Goal: Task Accomplishment & Management: Complete application form

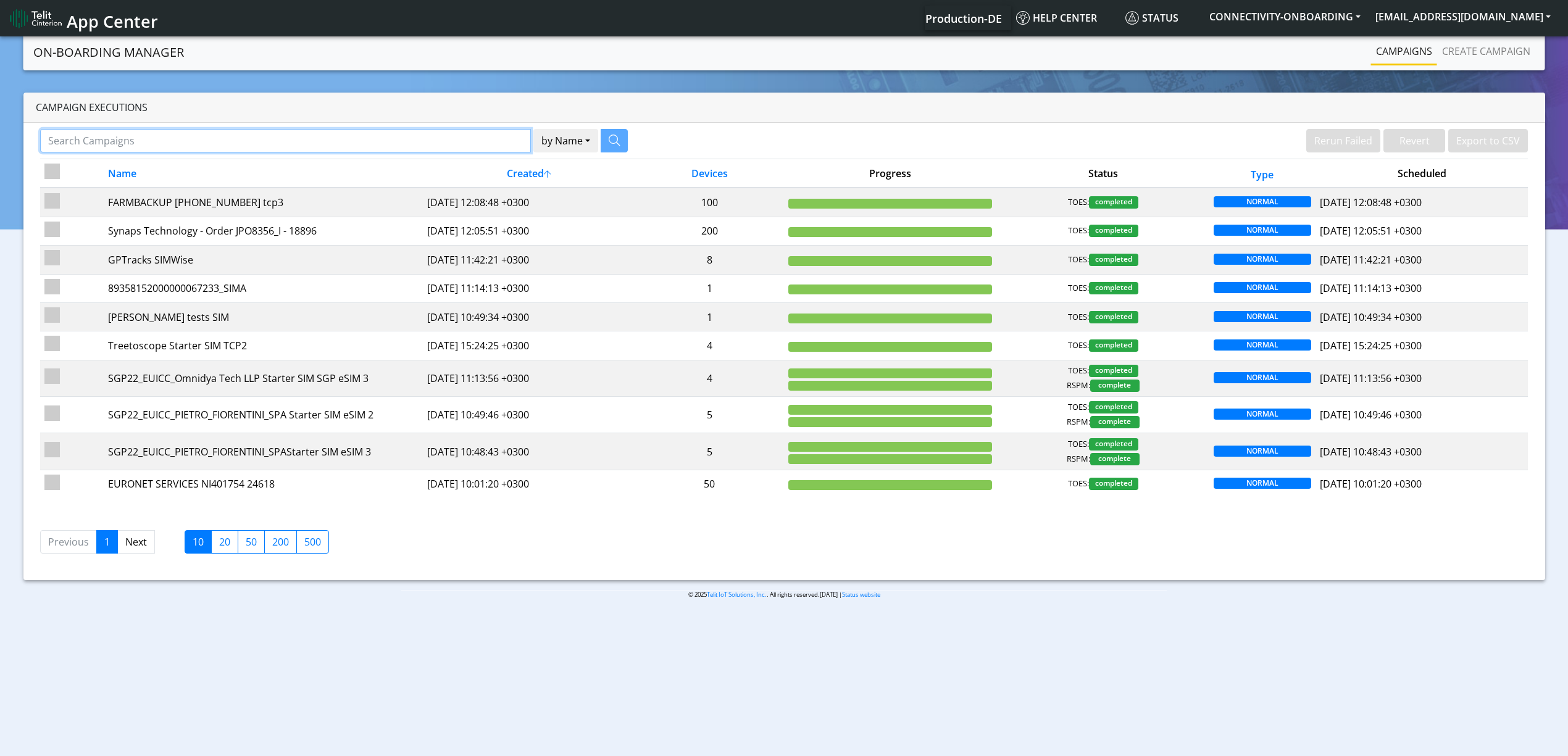
click at [385, 139] on input "Search Campaigns" at bounding box center [285, 141] width 490 height 23
paste input "28370"
type input "28370"
click at [605, 131] on button "button" at bounding box center [598, 141] width 28 height 23
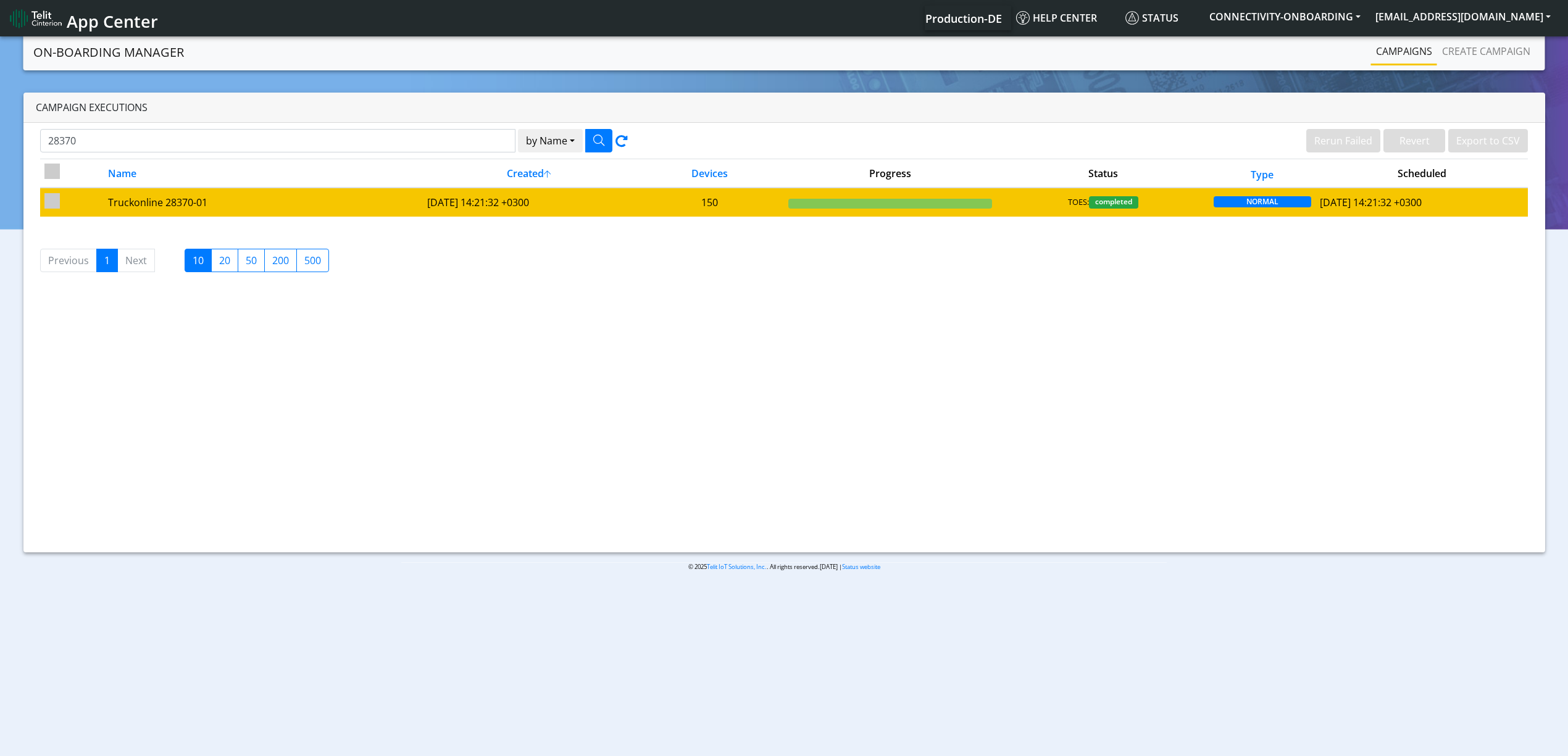
click at [274, 211] on td "Truckonline 28370-01" at bounding box center [263, 202] width 319 height 28
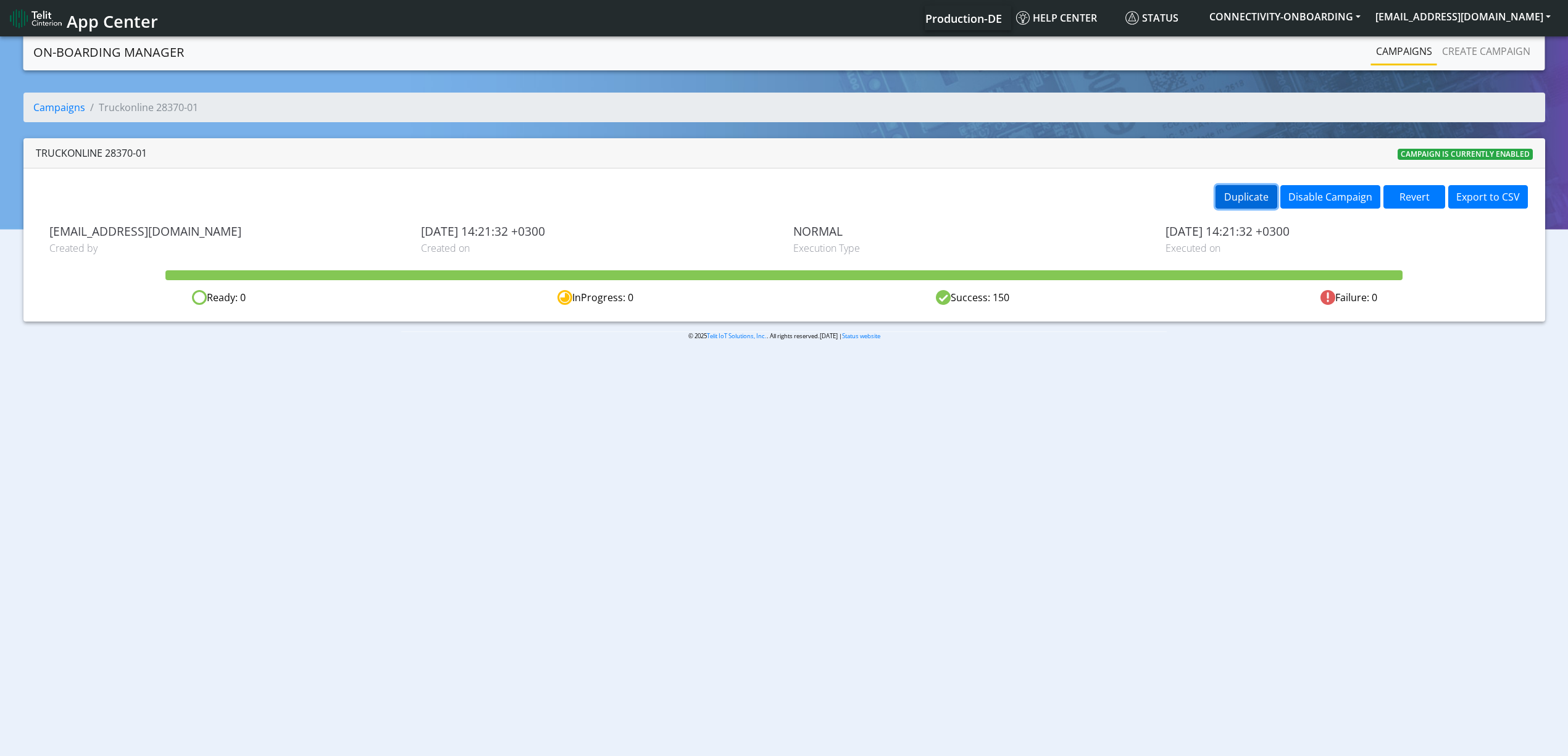
click at [1261, 196] on button "Duplicate" at bounding box center [1246, 197] width 62 height 23
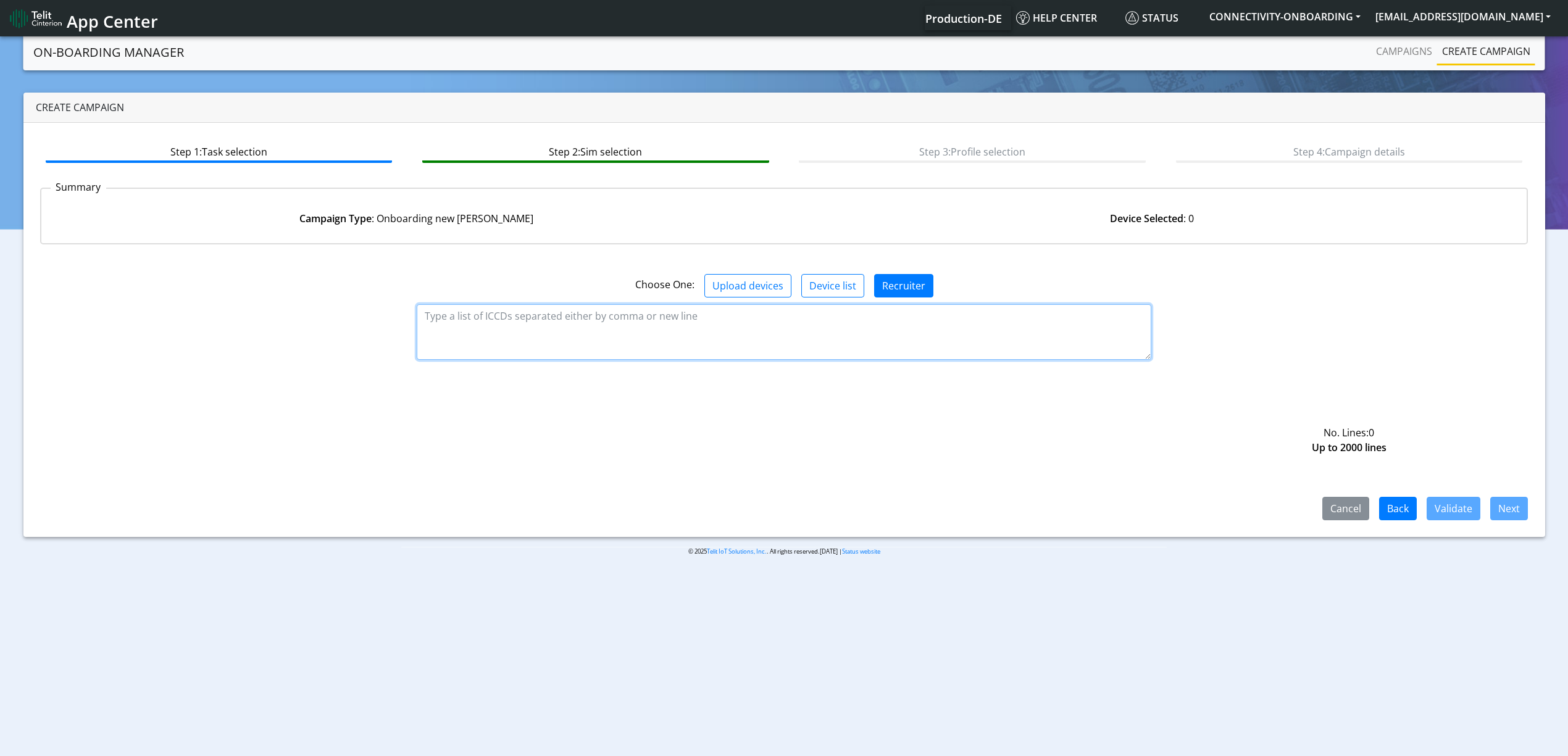
click at [589, 326] on textarea at bounding box center [783, 332] width 735 height 56
paste textarea "89358151000034906993 89358151000034906985 89358151000034906977 8935815100003490…"
type textarea "89358151000034906993 89358151000034906985 89358151000034906977 8935815100003490…"
click at [1457, 505] on button "Validate" at bounding box center [1453, 509] width 53 height 23
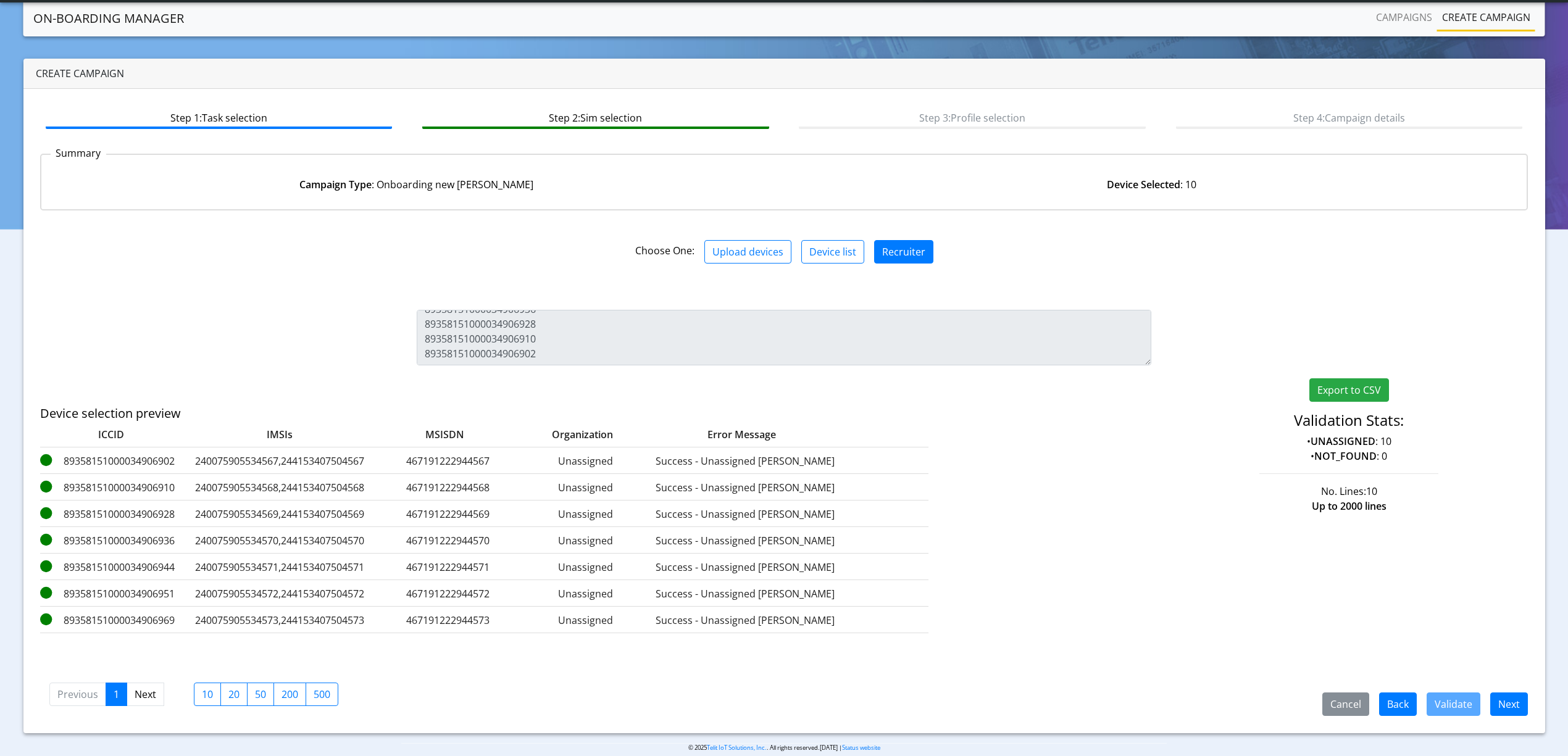
scroll to position [18, 0]
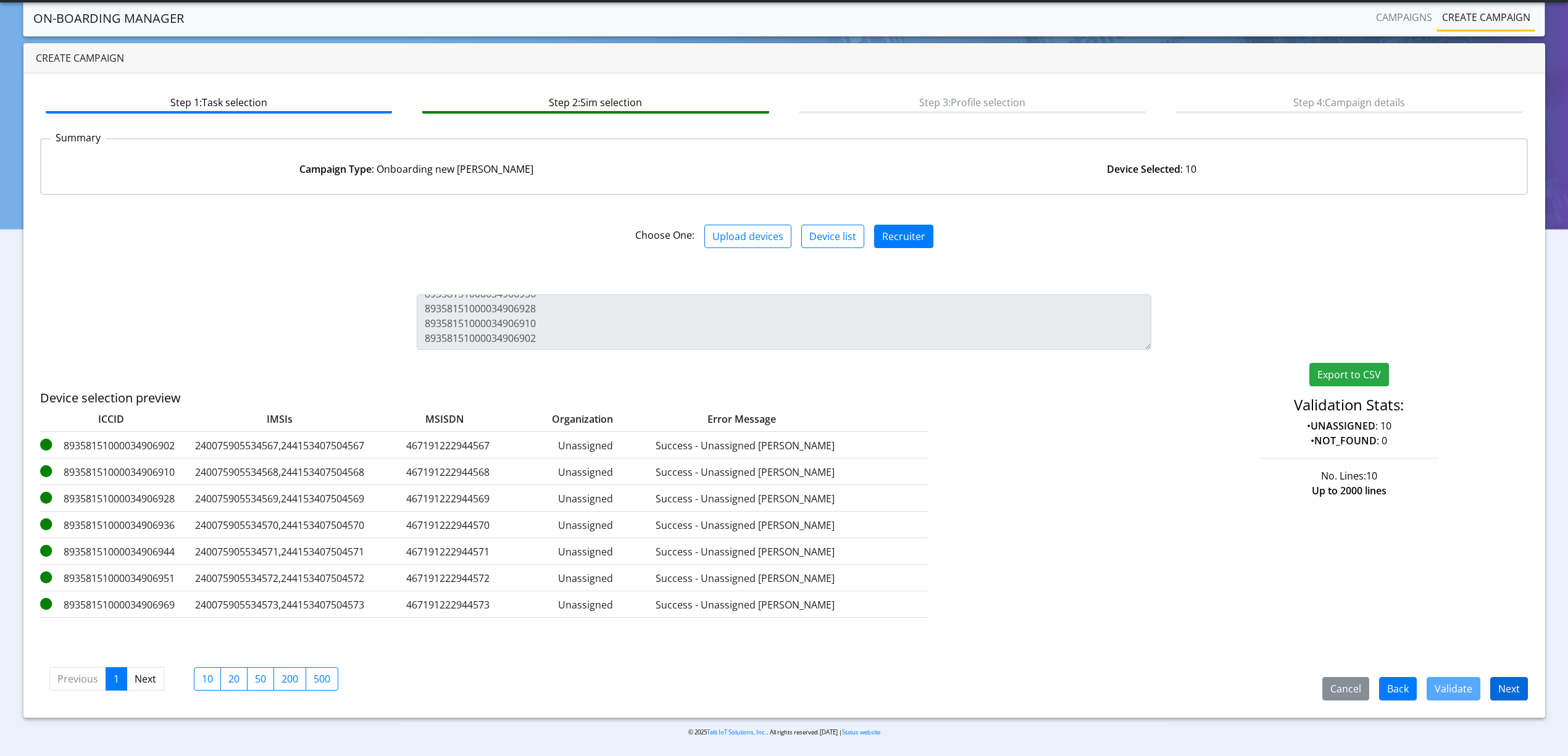
click at [1501, 668] on div "Cancel Back Validate Next Previous 1 Next 10 20 50 200 500" at bounding box center [784, 678] width 1488 height 46
click at [1502, 704] on div "Step 1: Task selection Step 2: Sim selection Step 3: Profile selection Step 4: …" at bounding box center [784, 396] width 1521 height 645
click at [1499, 688] on button "Next" at bounding box center [1508, 689] width 38 height 23
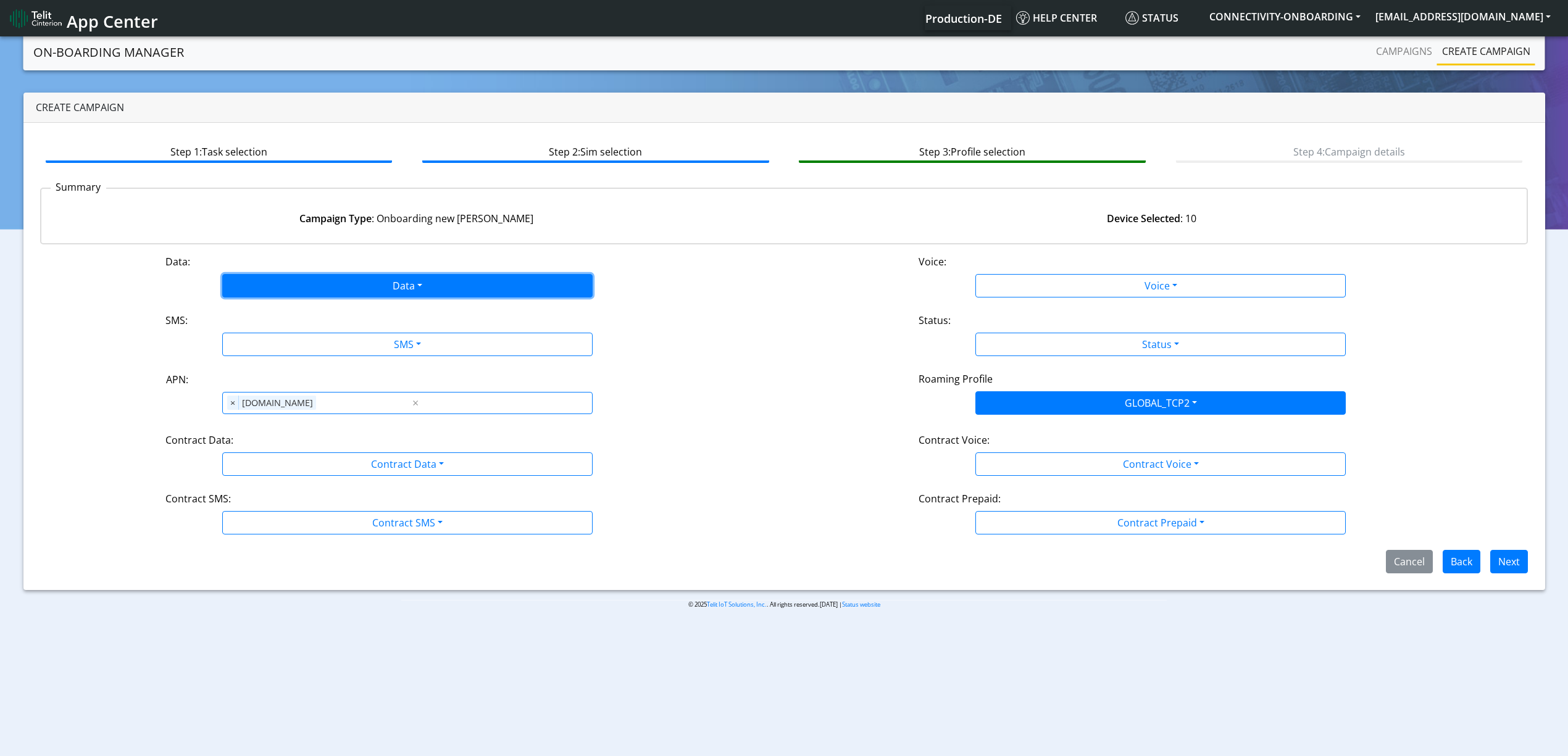
click at [355, 279] on button "Data" at bounding box center [407, 286] width 370 height 23
click at [287, 336] on button "Enabled" at bounding box center [407, 335] width 369 height 20
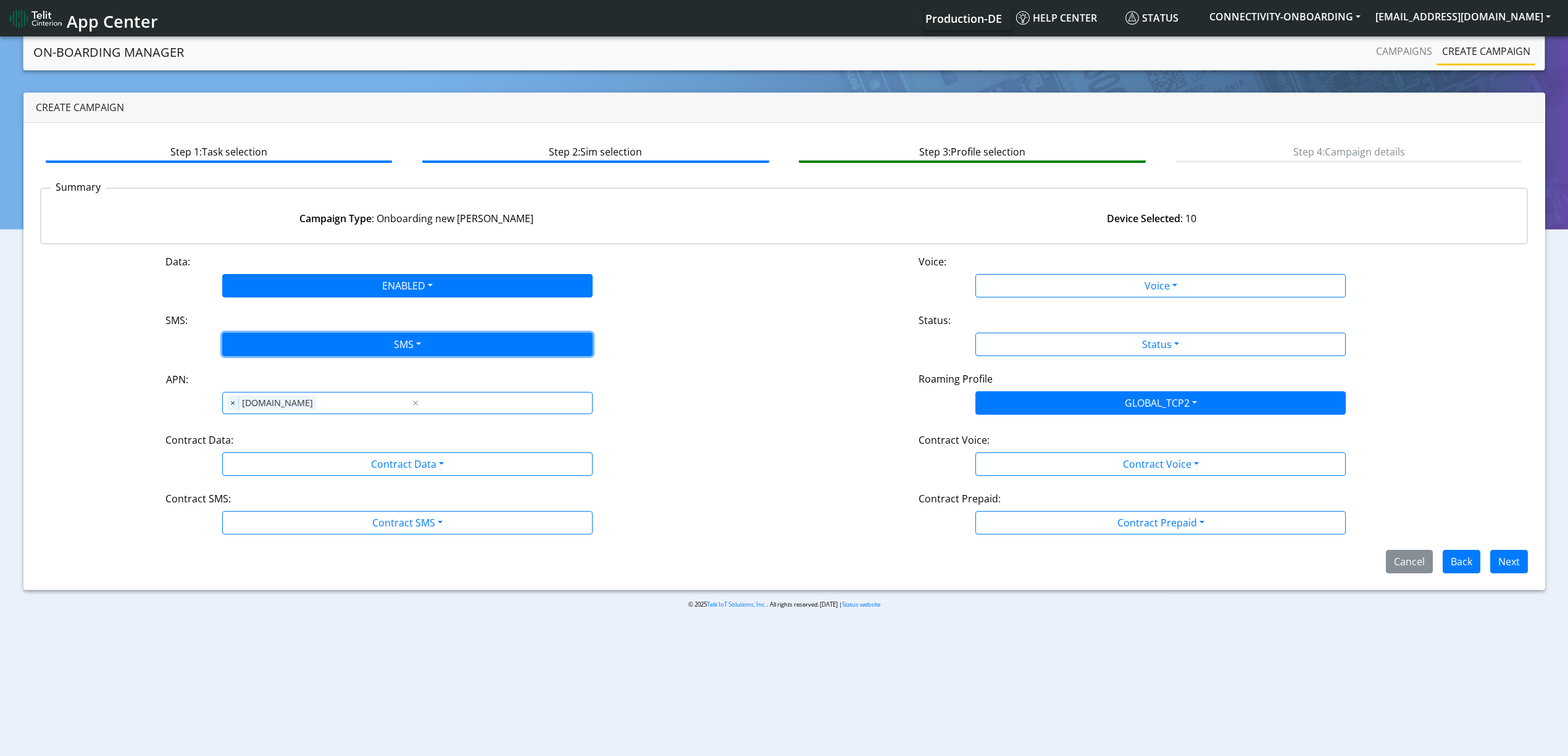
click at [289, 337] on button "SMS" at bounding box center [407, 345] width 370 height 23
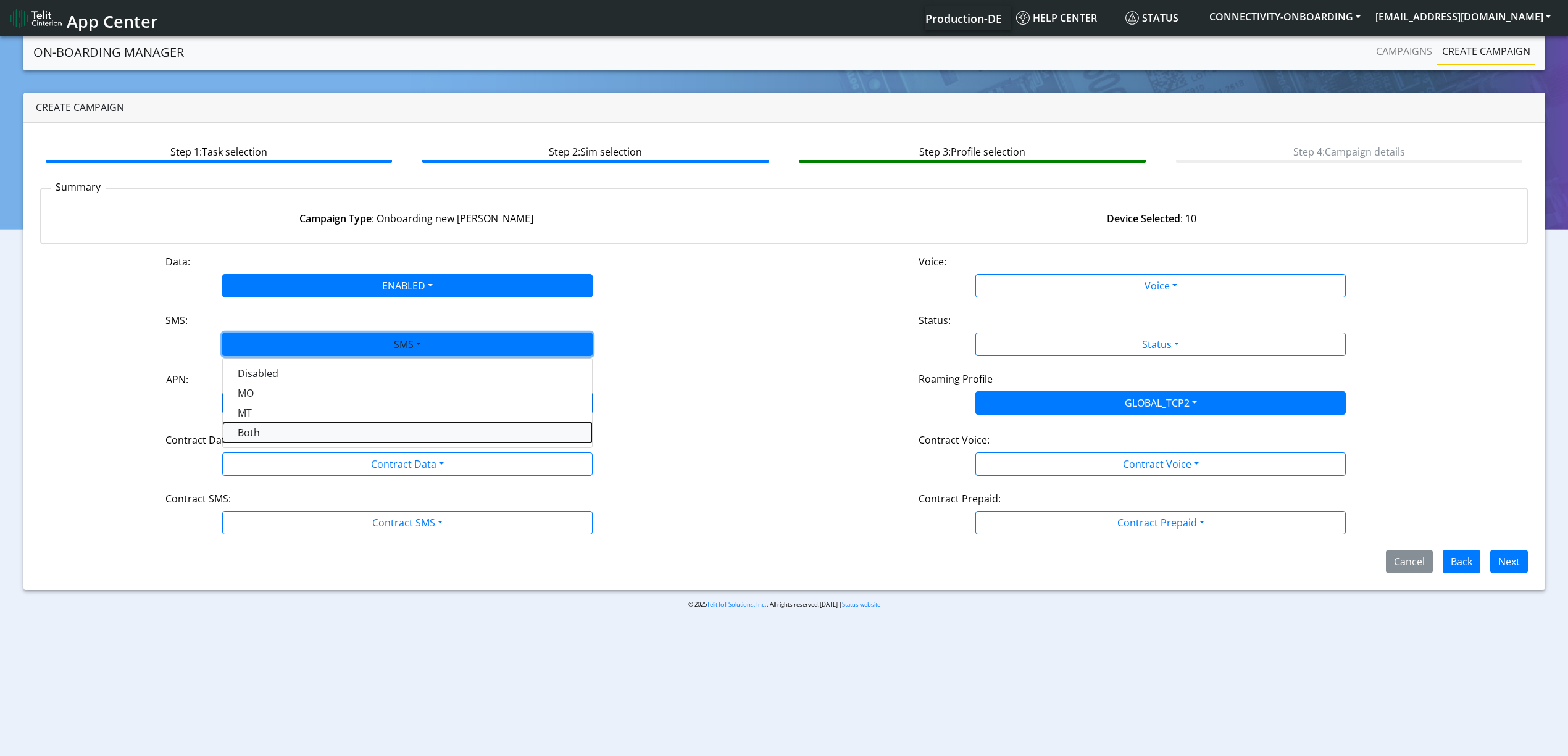
click at [268, 433] on button "Both" at bounding box center [407, 433] width 369 height 20
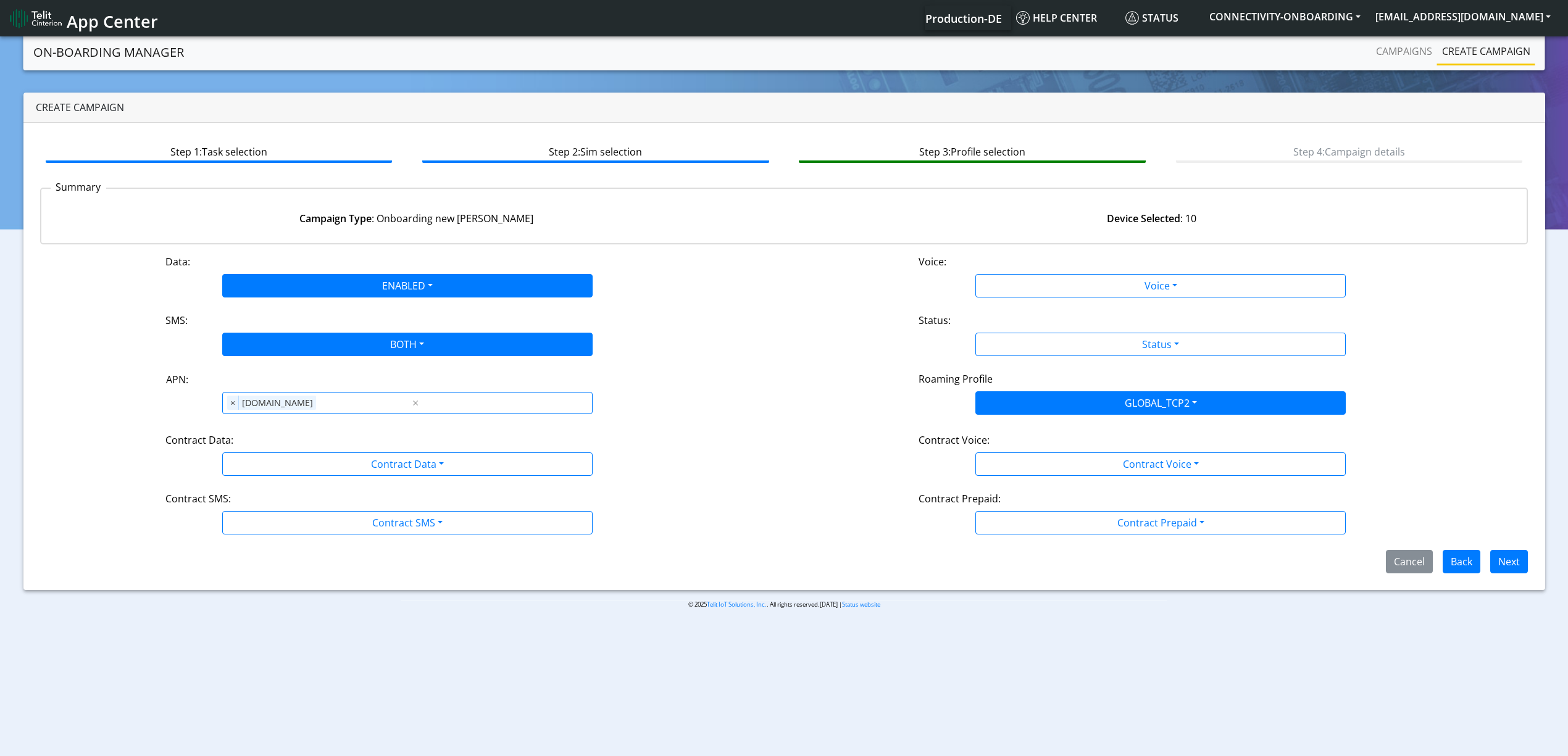
click at [278, 447] on div "Contract Data:" at bounding box center [407, 443] width 502 height 20
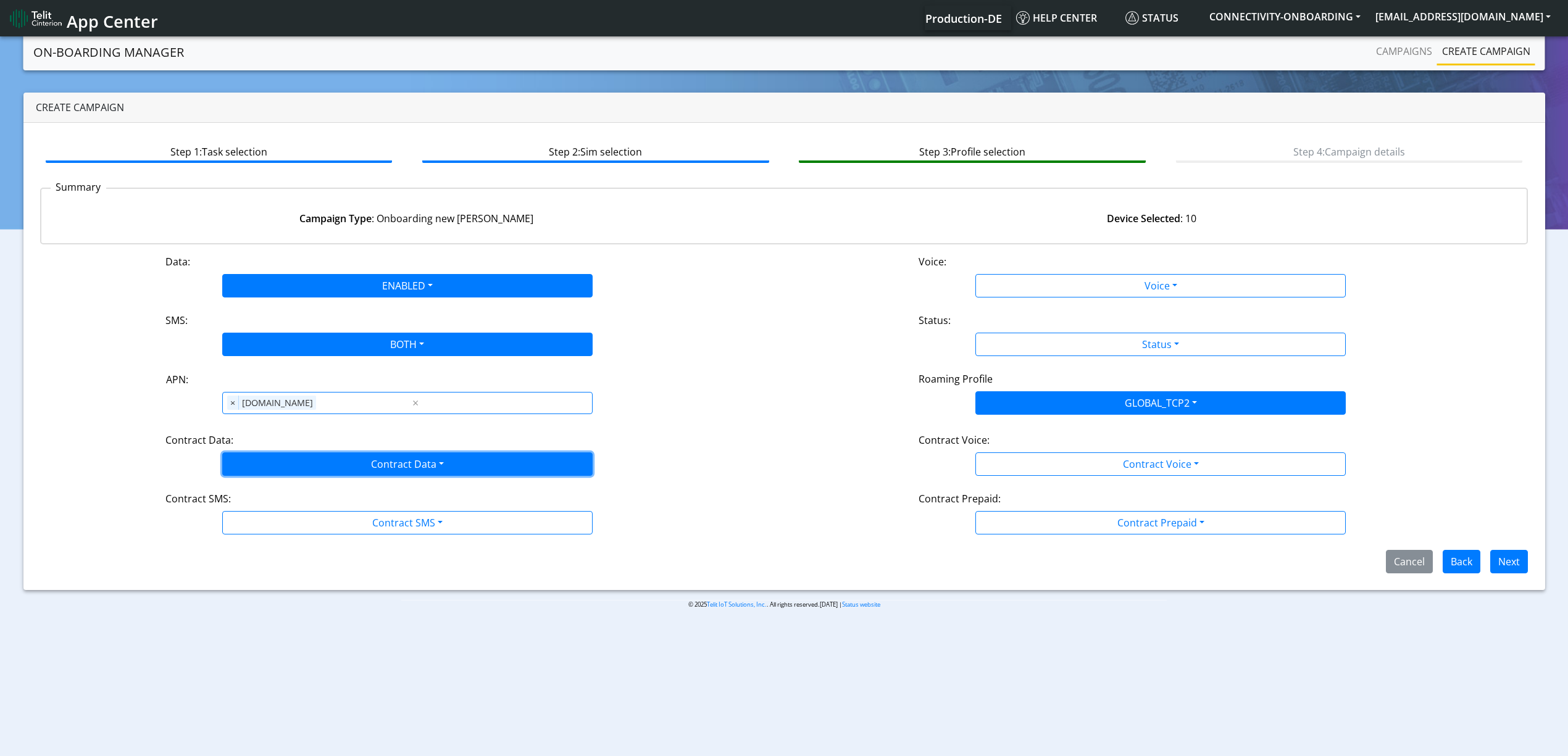
click at [277, 460] on button "Contract Data" at bounding box center [407, 464] width 370 height 23
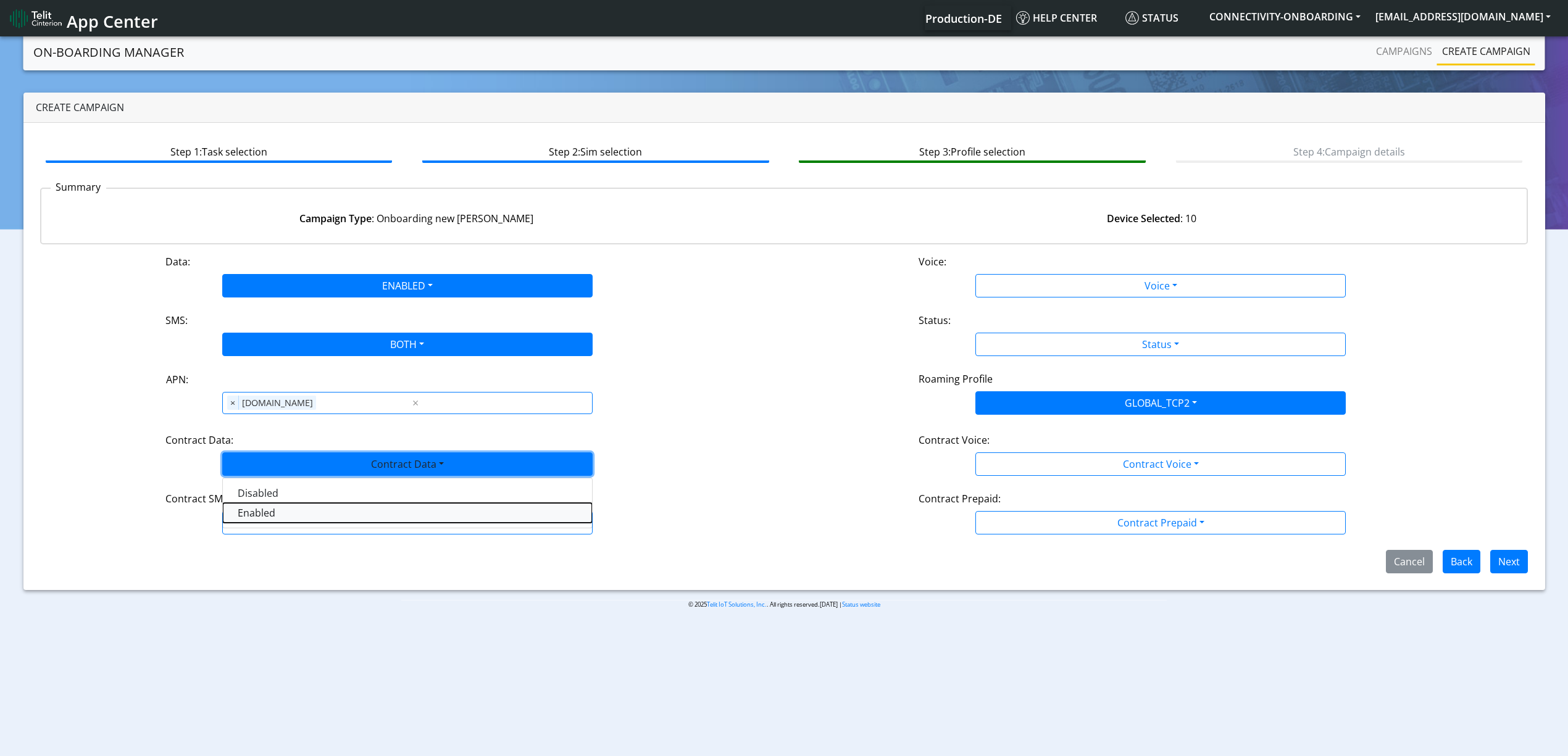
click at [272, 519] on Dataenabled-dropdown "Enabled" at bounding box center [407, 513] width 369 height 20
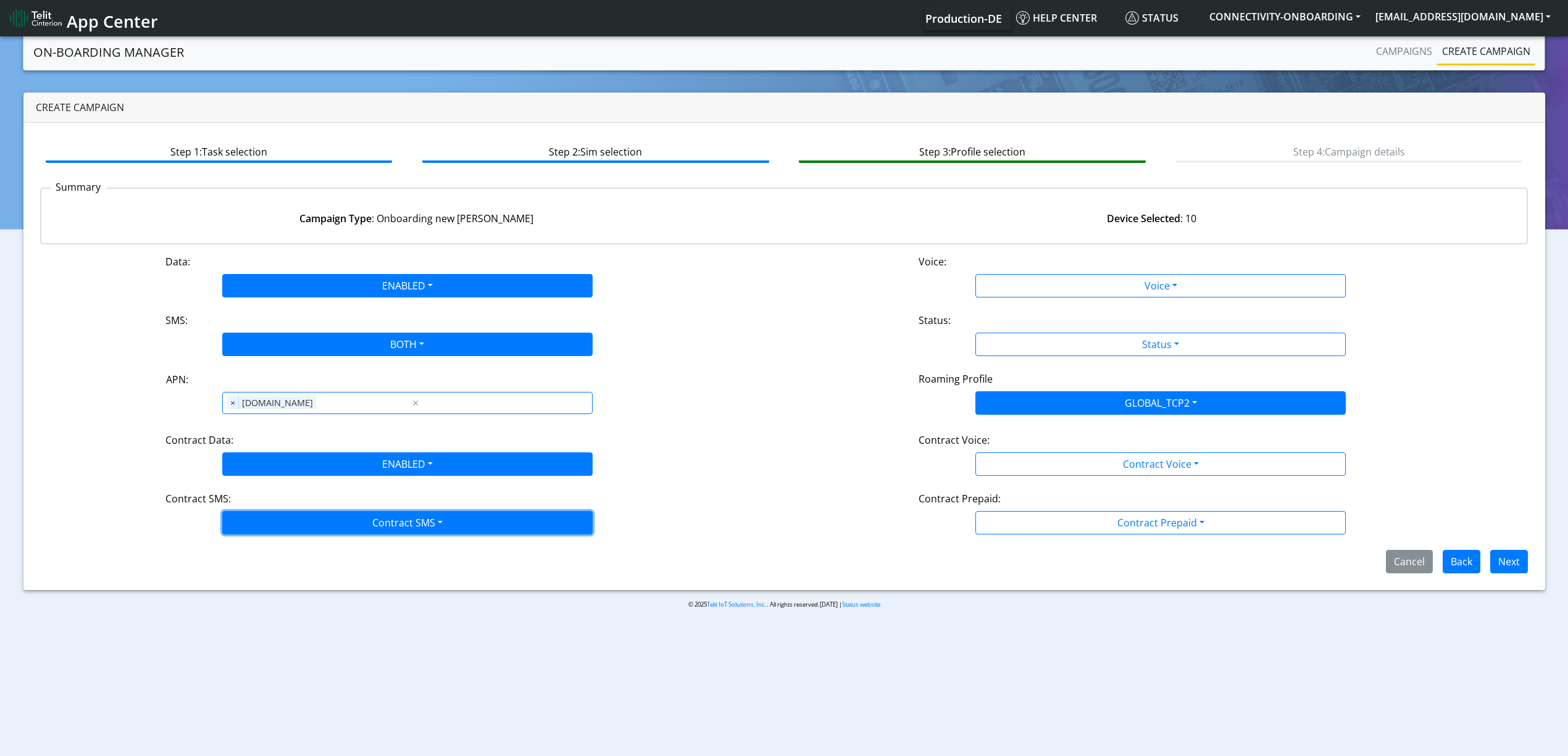
click at [277, 520] on button "Contract SMS" at bounding box center [407, 523] width 370 height 23
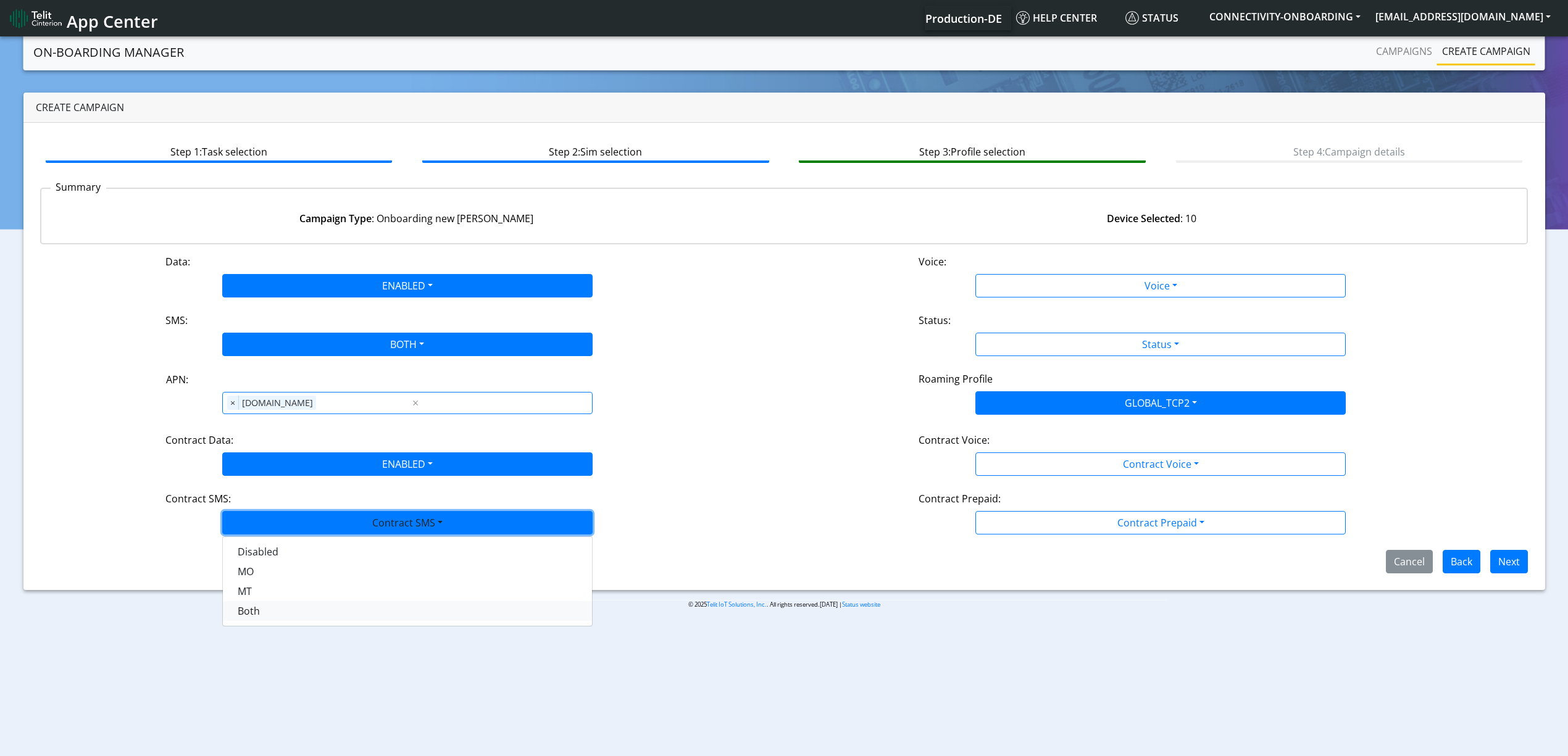
click at [260, 622] on div "Disabled MO MT Both" at bounding box center [407, 582] width 370 height 90
click at [260, 620] on SMSboth-dropdown "Both" at bounding box center [407, 612] width 369 height 20
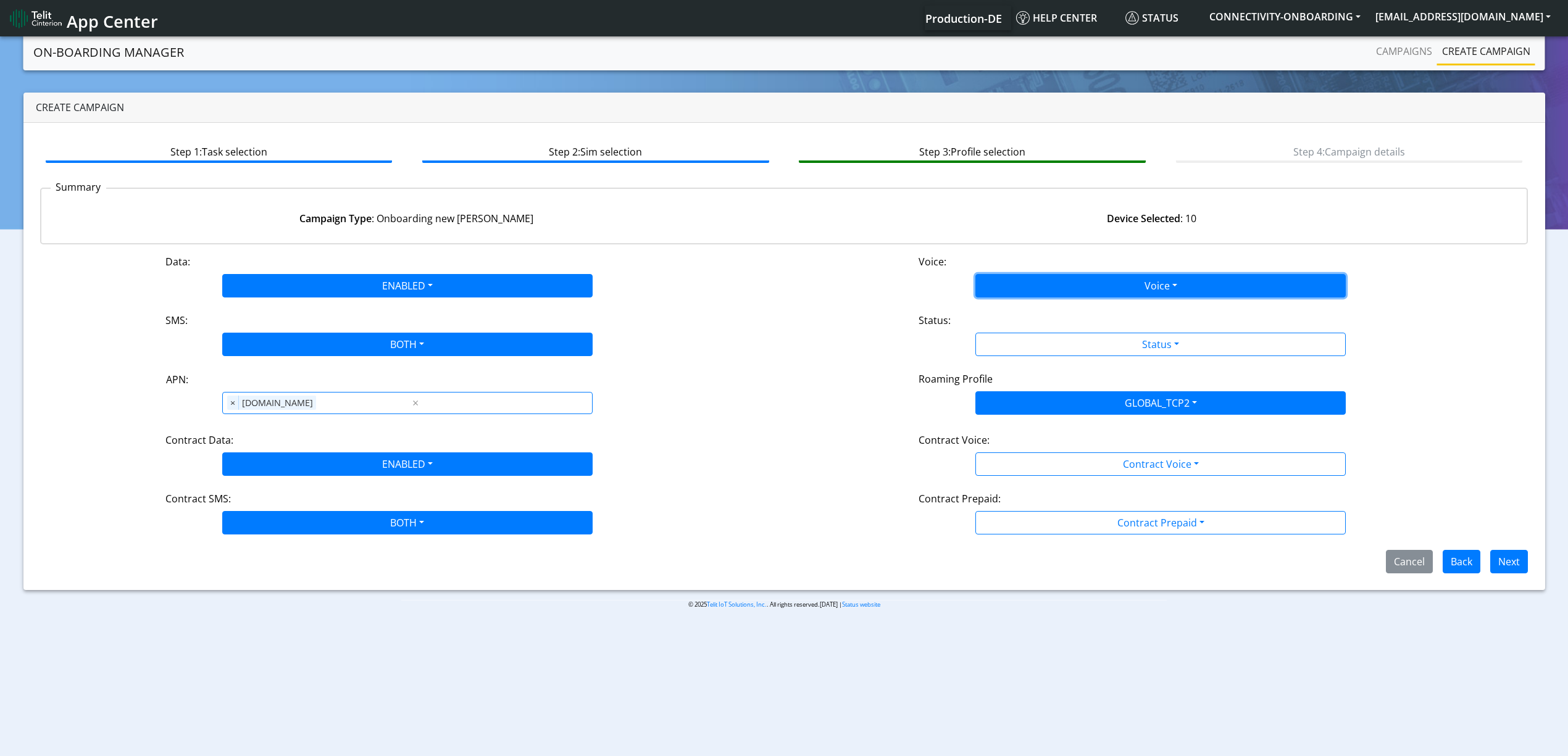
click at [1055, 286] on button "Voice" at bounding box center [1160, 286] width 370 height 23
click at [1049, 311] on button "Disabled" at bounding box center [1160, 315] width 369 height 20
click at [1048, 322] on div "Status:" at bounding box center [1160, 323] width 502 height 20
click at [1047, 329] on div "Status:" at bounding box center [1160, 323] width 502 height 20
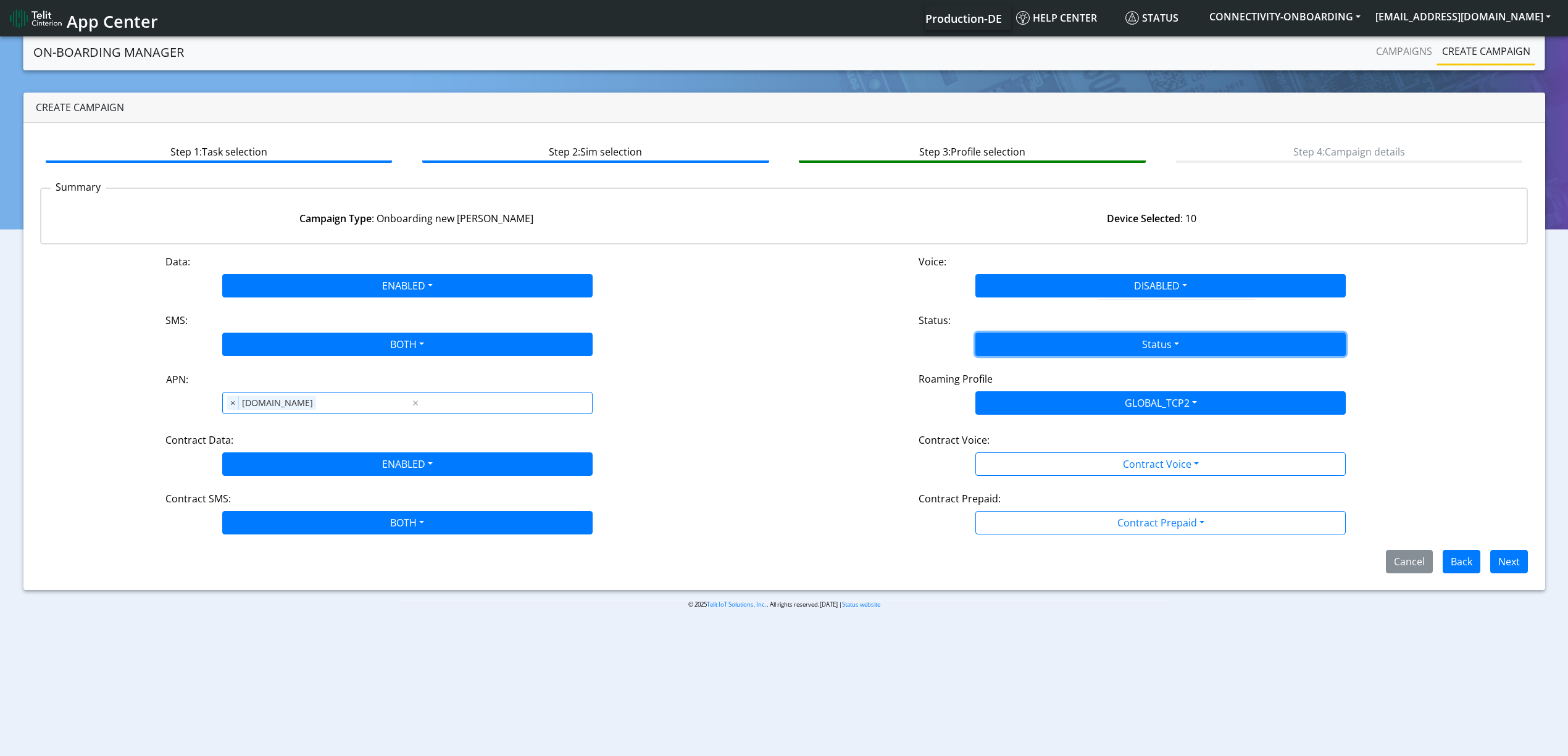
click at [1042, 350] on button "Status" at bounding box center [1160, 345] width 370 height 23
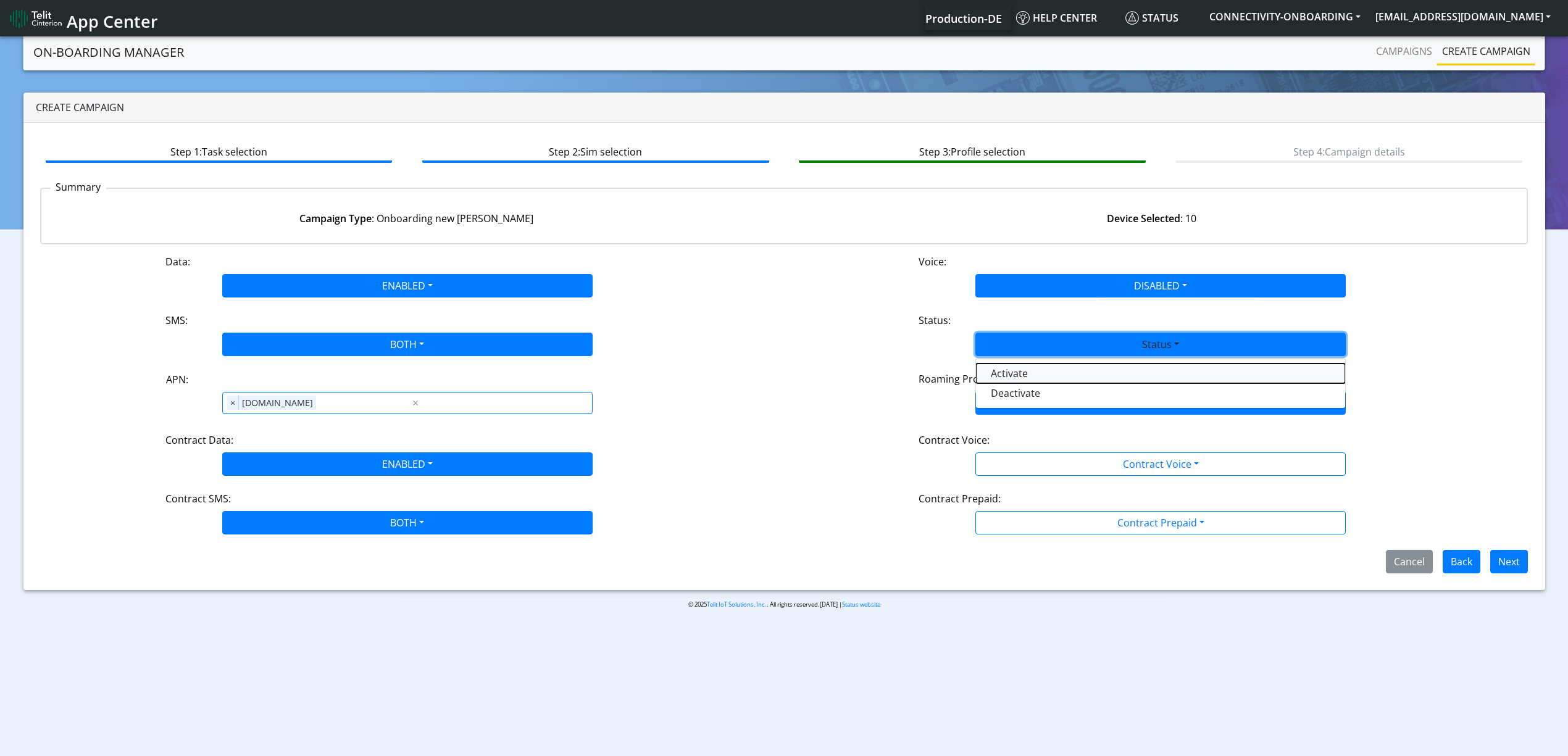
click at [1037, 368] on button "Activate" at bounding box center [1160, 374] width 369 height 20
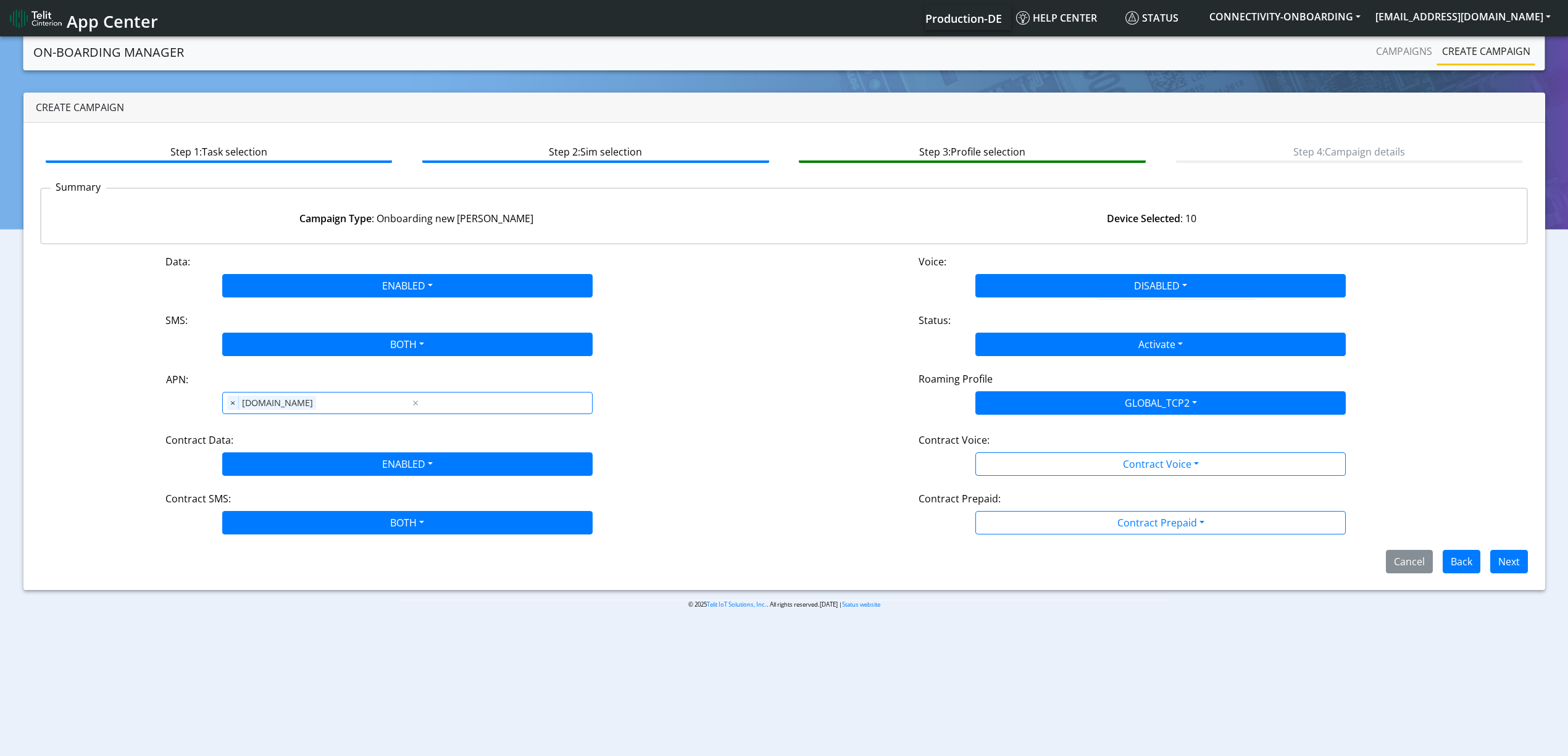
click at [1013, 436] on div "Contract Voice:" at bounding box center [1160, 443] width 502 height 20
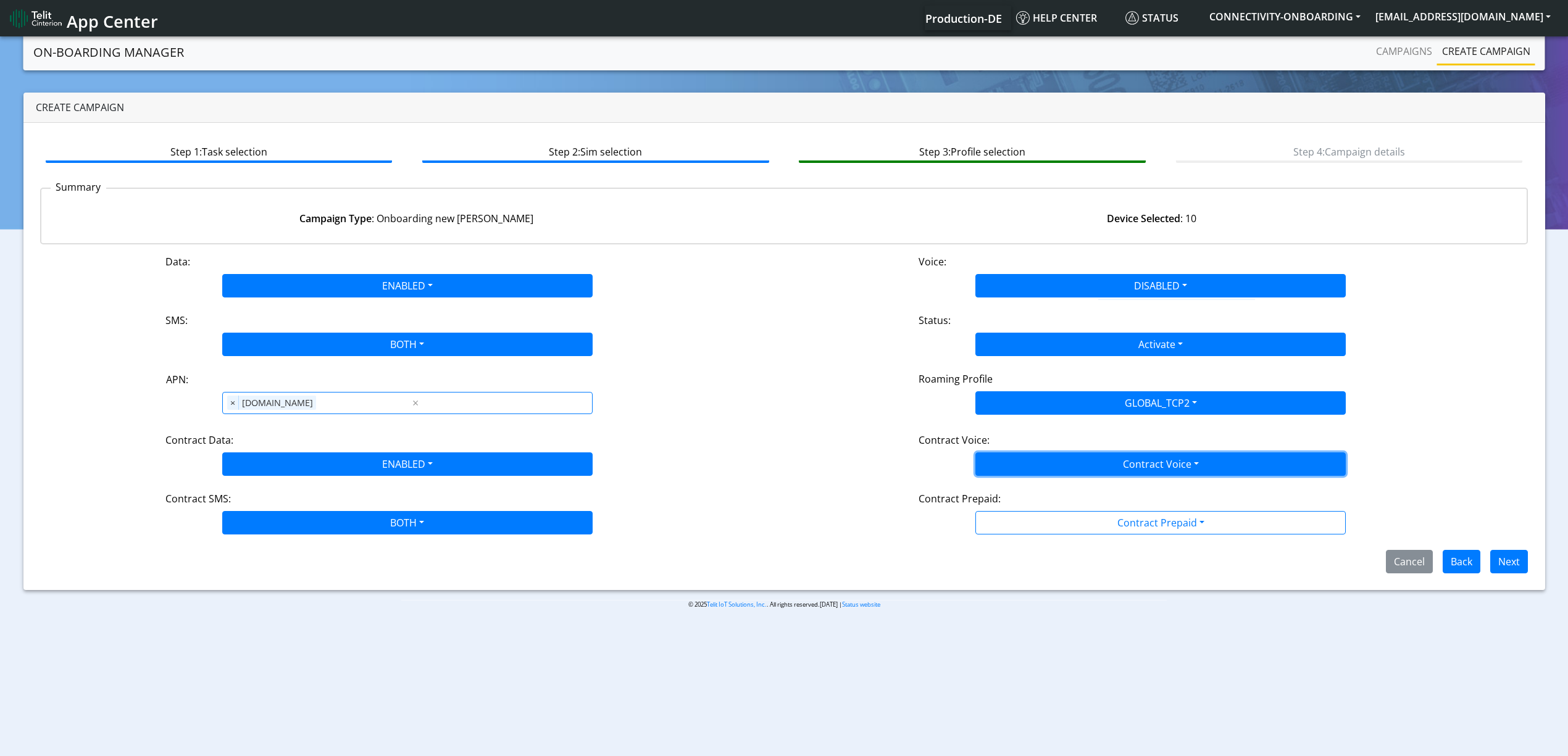
click at [1010, 452] on button "Contract Voice" at bounding box center [1160, 464] width 370 height 23
click at [1008, 468] on button "Contract Voice" at bounding box center [1160, 464] width 370 height 23
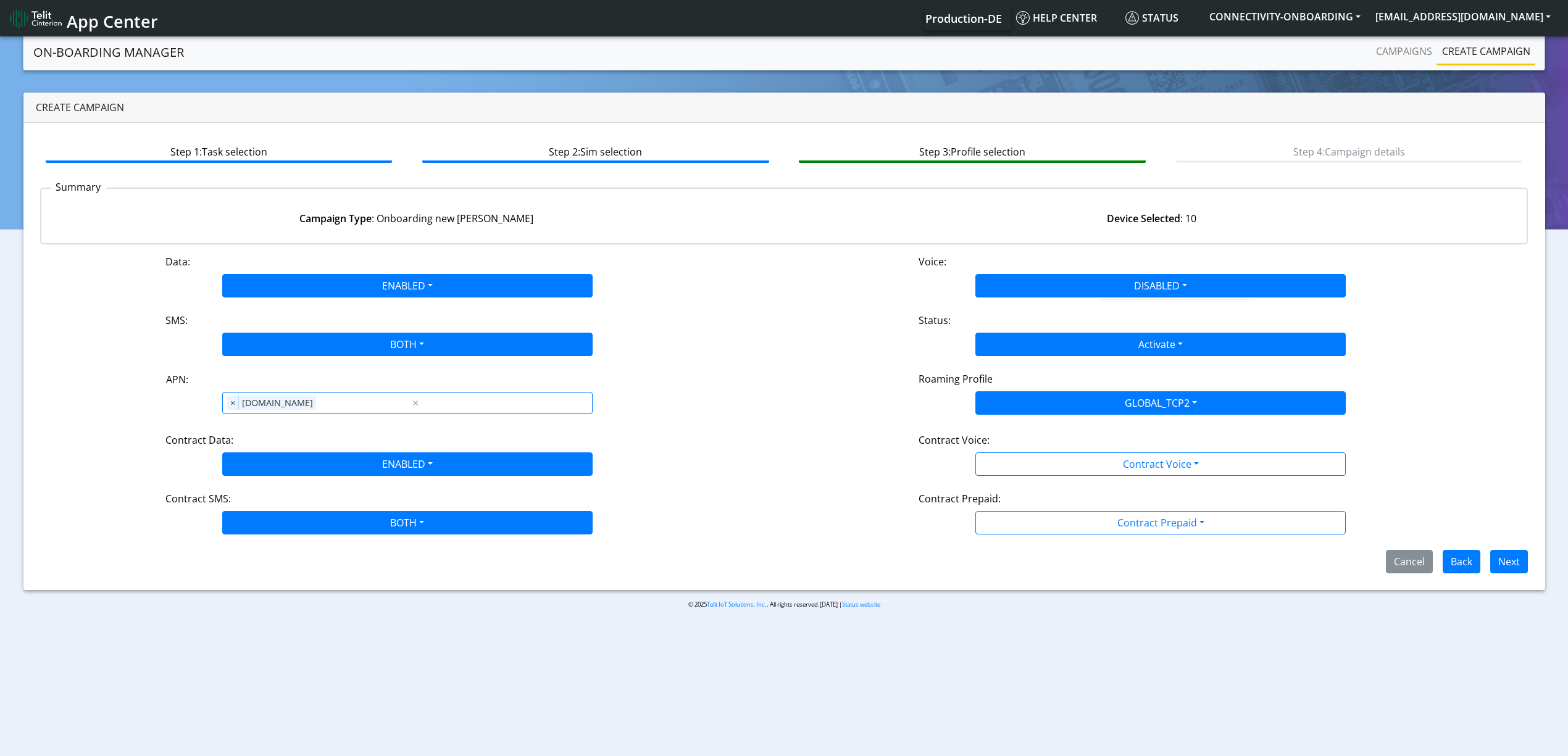
click at [1006, 479] on div "Data: ENABLED Disabled Enabled Voice: DISABLED Disabled Enabled SMS: BOTH Disab…" at bounding box center [784, 414] width 1488 height 320
click at [1005, 478] on div "Data: ENABLED Disabled Enabled Voice: DISABLED Disabled Enabled SMS: BOTH Disab…" at bounding box center [784, 414] width 1488 height 320
click at [1000, 488] on div "Data: ENABLED Disabled Enabled Voice: DISABLED Disabled Enabled SMS: BOTH Disab…" at bounding box center [784, 414] width 1488 height 320
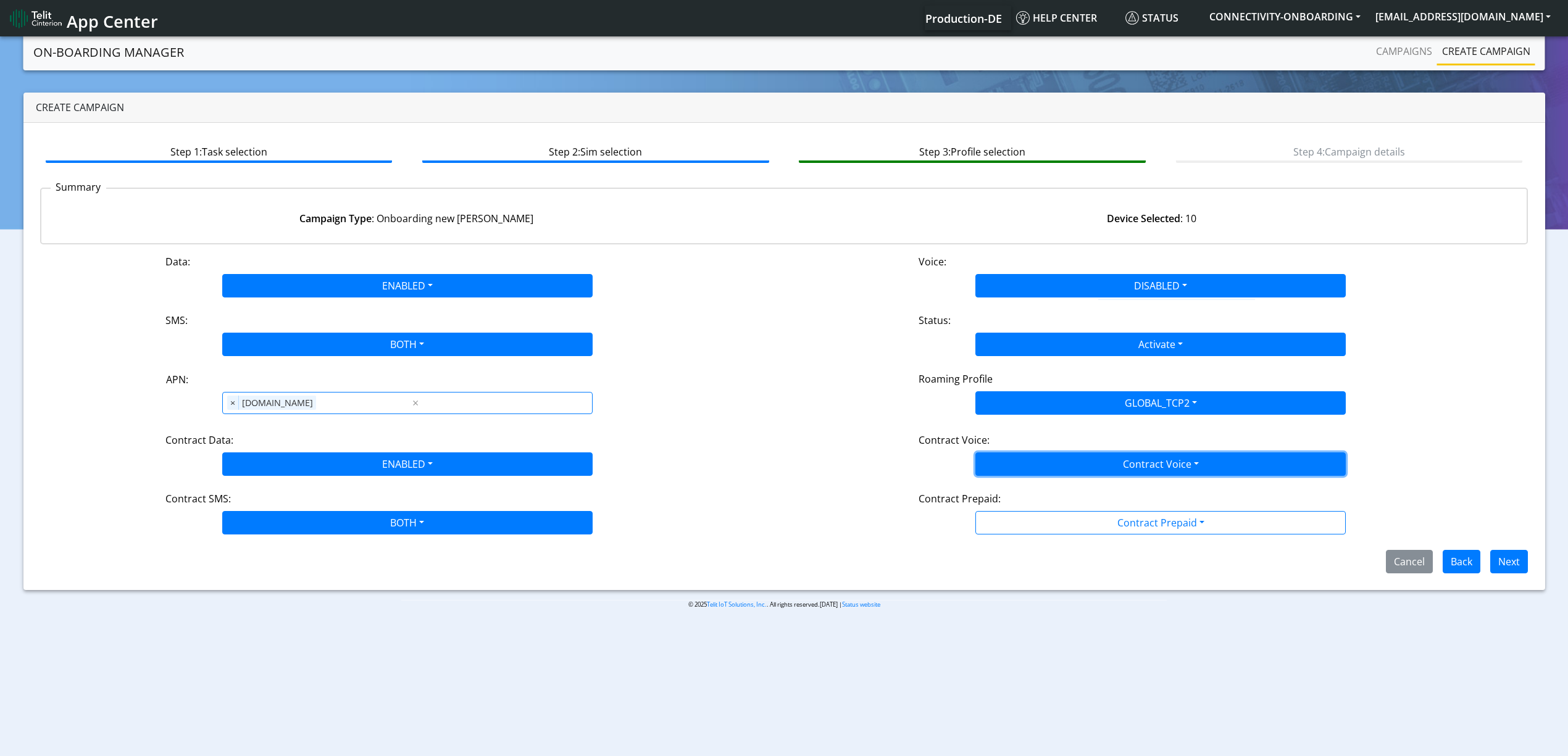
click at [1003, 474] on button "Contract Voice" at bounding box center [1160, 464] width 370 height 23
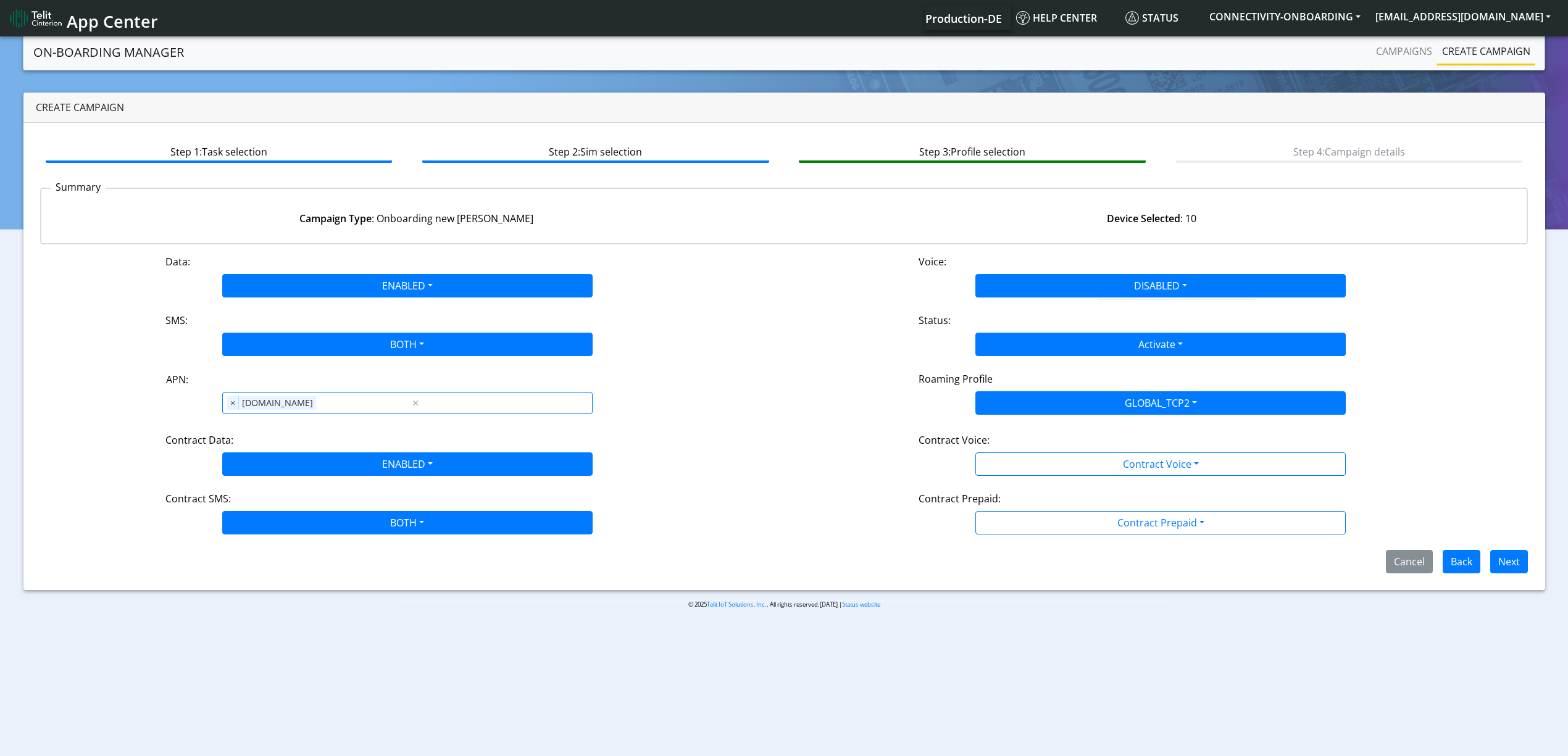
click at [0, 0] on Voicedisabled-dropdown "Disabled" at bounding box center [0, 0] width 0 height 0
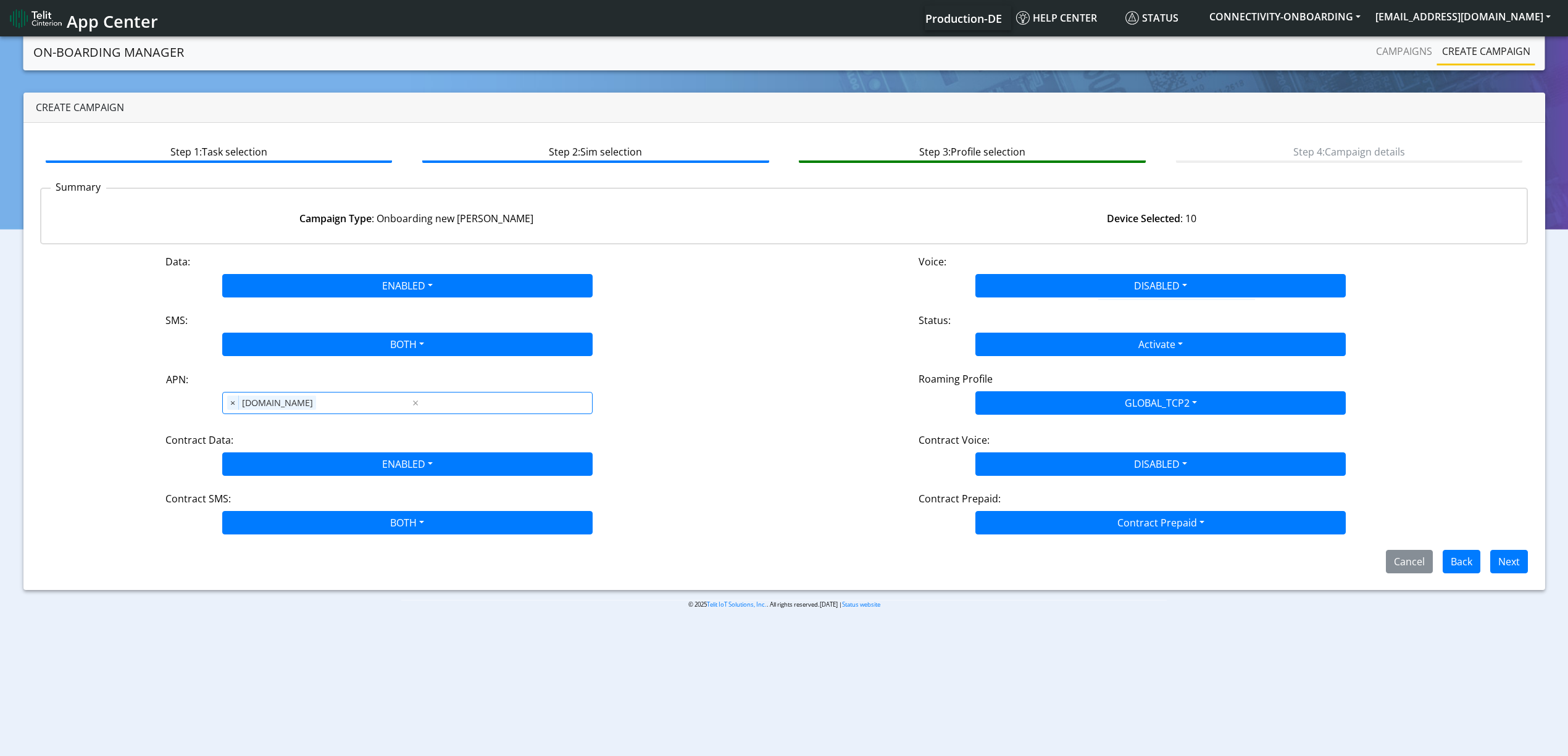
click at [1008, 512] on div "Contract Prepaid: Contract Prepaid Yes No" at bounding box center [1160, 513] width 753 height 43
click at [1008, 529] on button "Contract Prepaid" at bounding box center [1160, 523] width 370 height 23
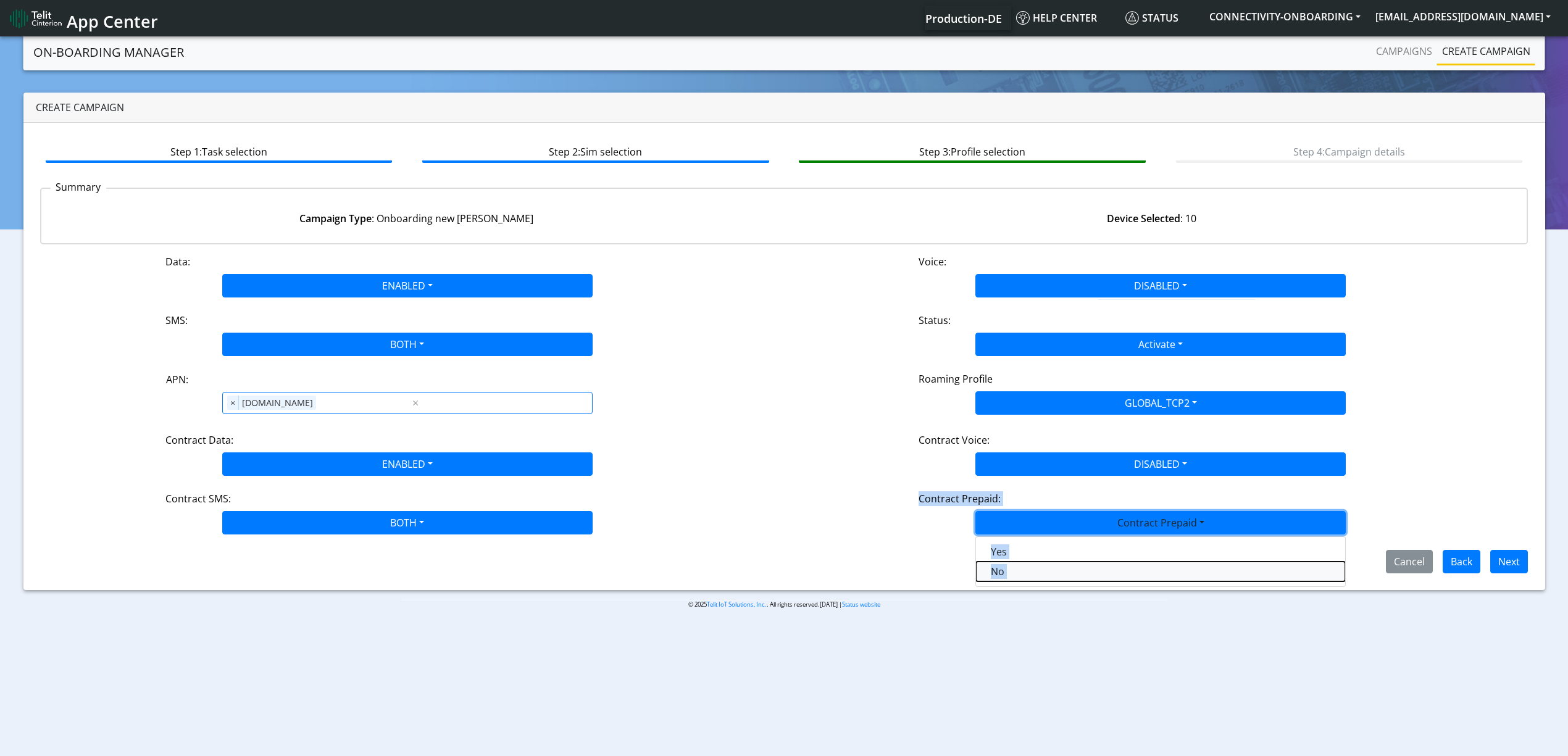
click at [1003, 579] on Prepaidnotprepaid-dropdown "No" at bounding box center [1160, 572] width 369 height 20
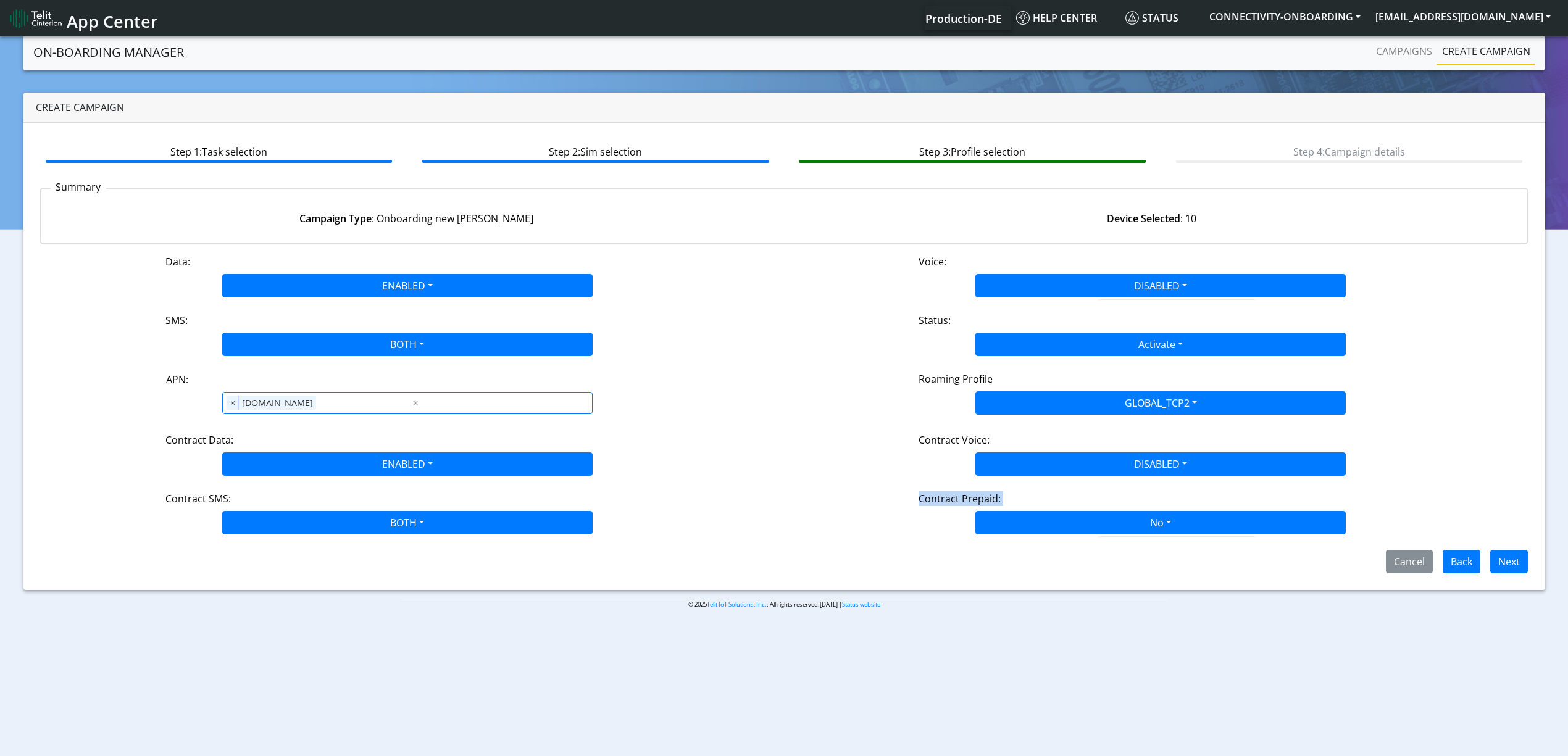
click at [1008, 577] on div "Step 1: Task selection Step 2: Sim selection Step 3: Profile selection Step 4: …" at bounding box center [784, 356] width 1521 height 467
click at [1501, 564] on button "Next" at bounding box center [1508, 562] width 38 height 23
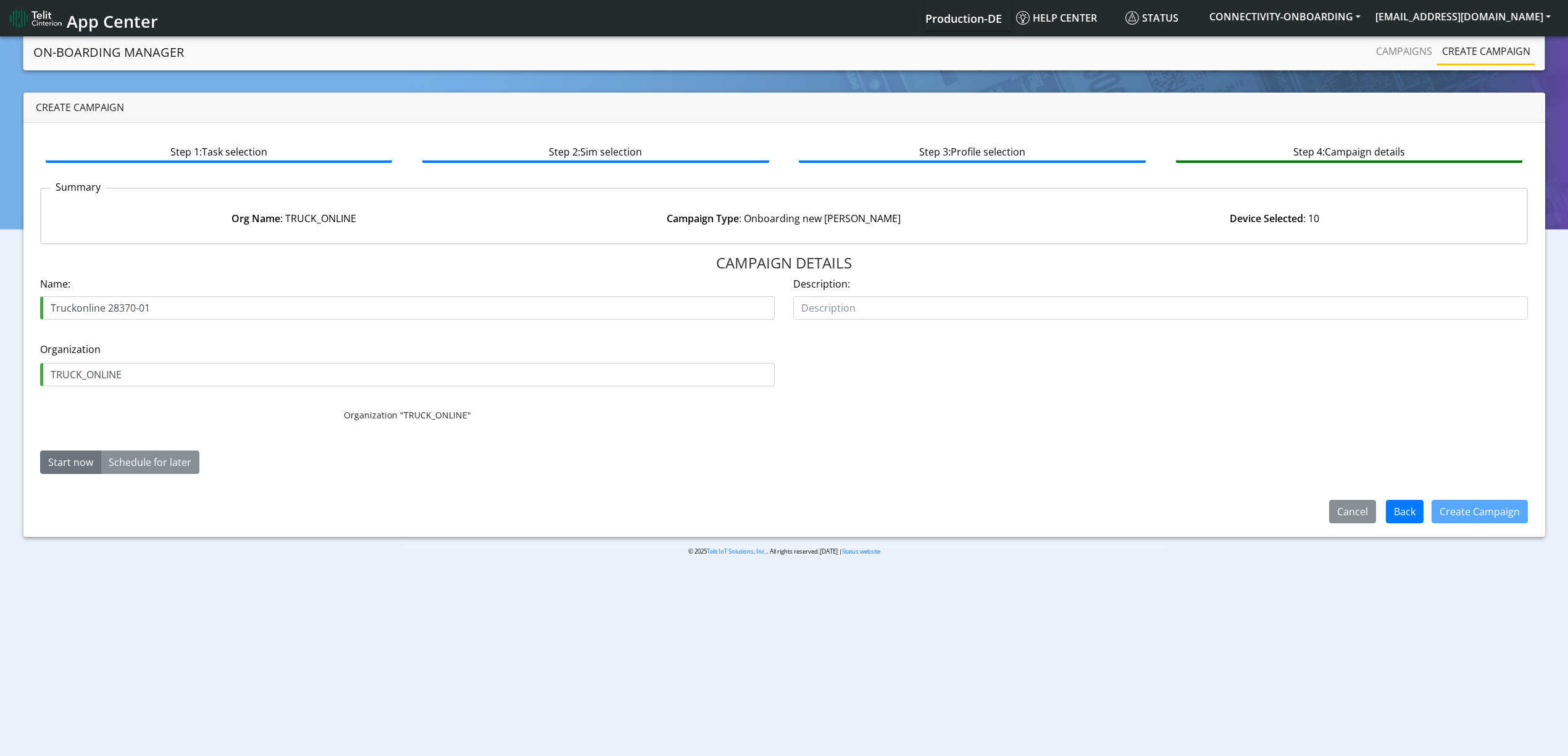
drag, startPoint x: 138, startPoint y: 306, endPoint x: 164, endPoint y: 306, distance: 26.0
click at [164, 306] on input "Truckonline 28370-01" at bounding box center [407, 308] width 735 height 23
type input "Truckonline 28370-02"
click at [1440, 527] on div "Create Campaign" at bounding box center [1479, 512] width 113 height 32
click at [1445, 522] on button "Create Campaign" at bounding box center [1479, 512] width 96 height 23
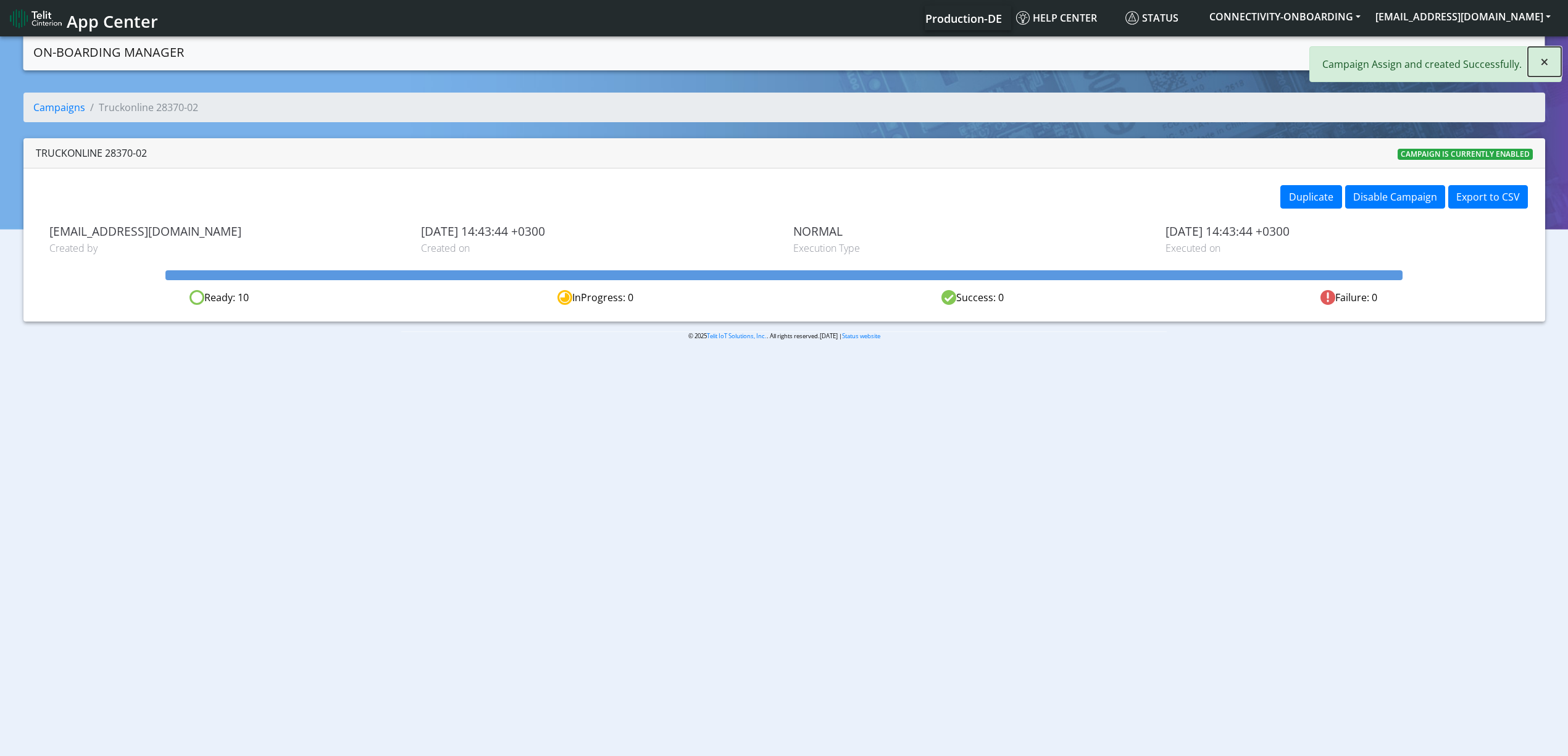
click at [1545, 67] on span "×" at bounding box center [1544, 61] width 8 height 20
click at [1373, 58] on link "Campaigns" at bounding box center [1403, 52] width 66 height 25
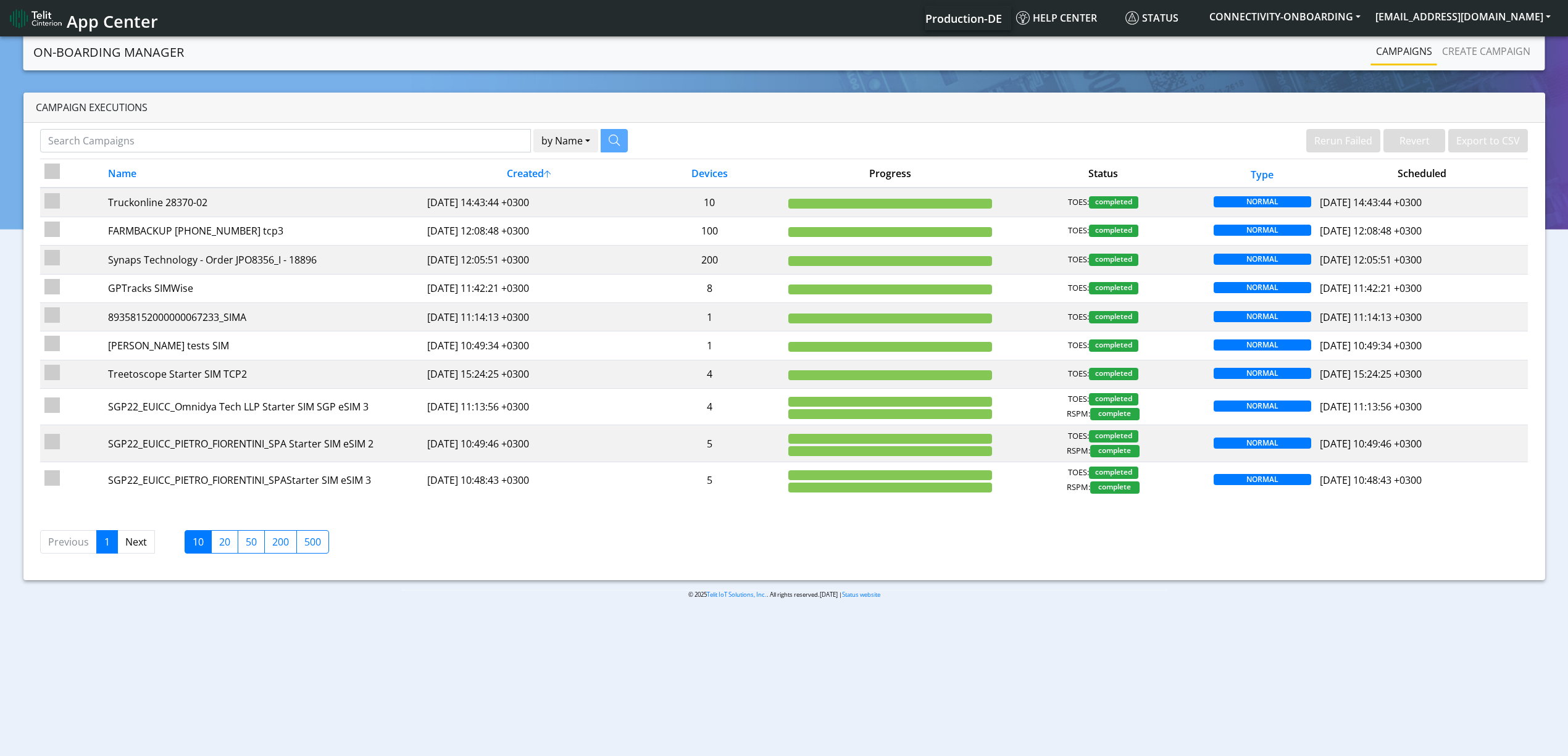
click at [825, 118] on div "Campaign Executions" at bounding box center [784, 108] width 1521 height 30
